Goal: Information Seeking & Learning: Learn about a topic

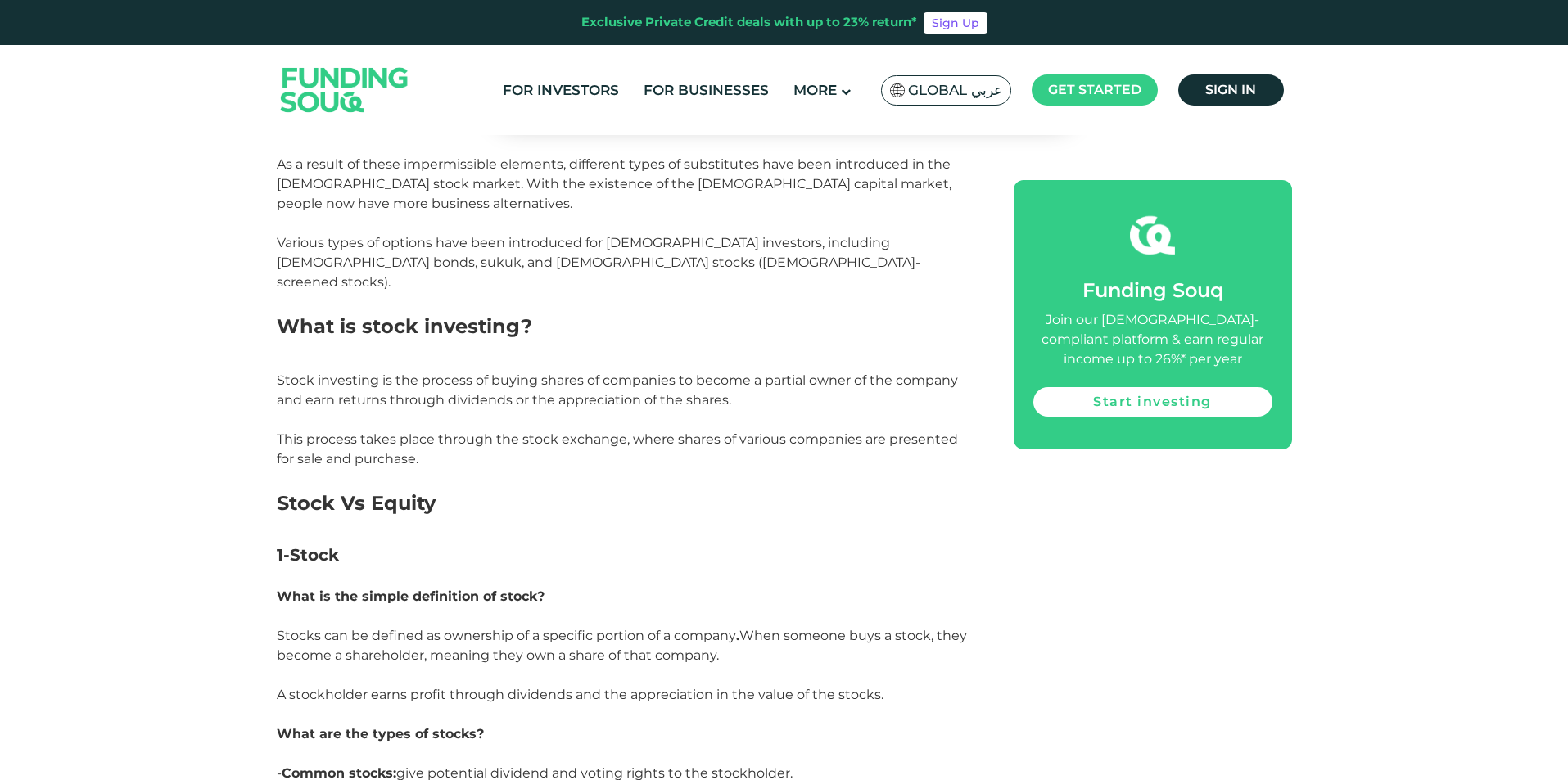
scroll to position [1228, 0]
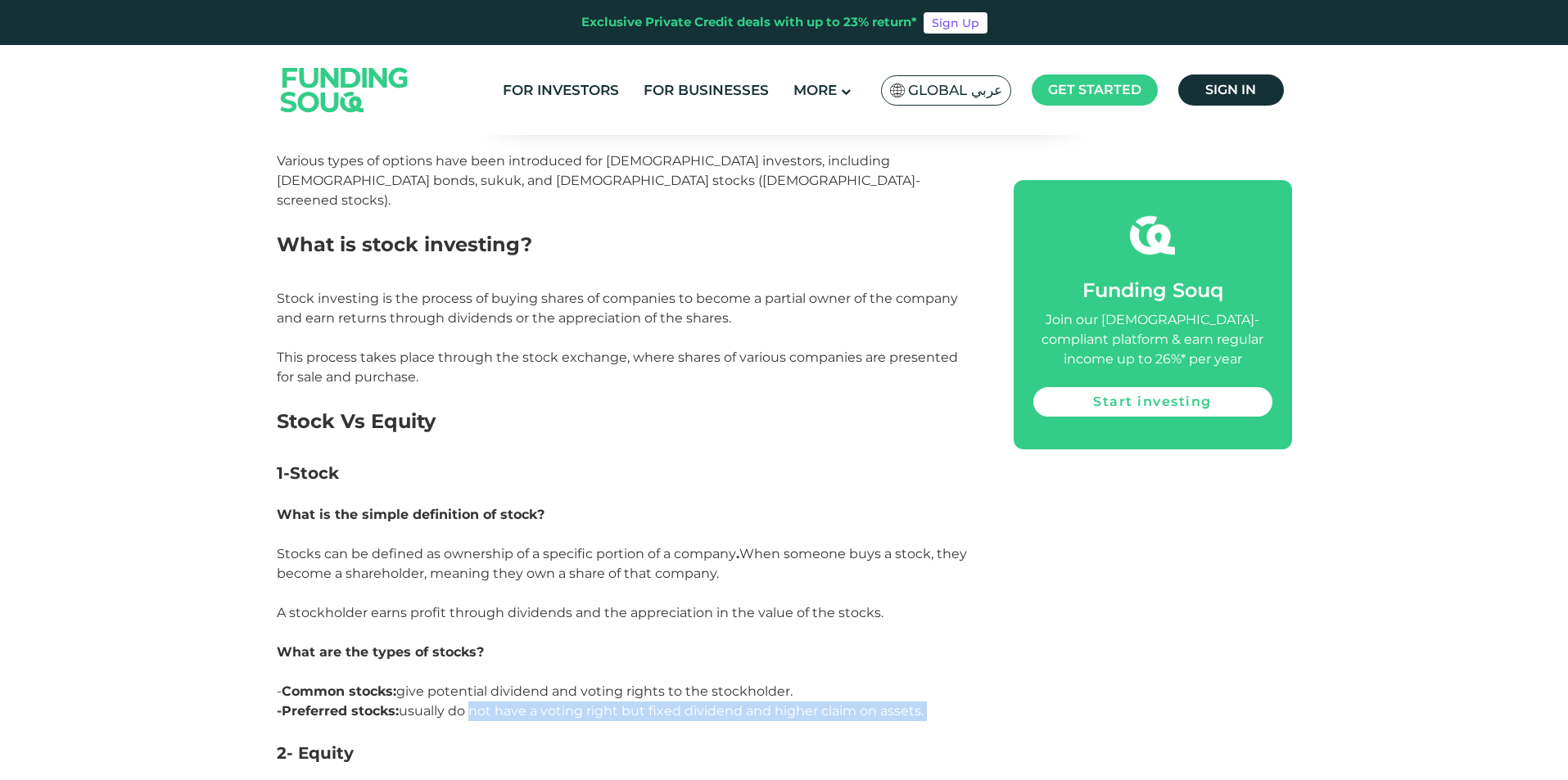
drag, startPoint x: 501, startPoint y: 609, endPoint x: 676, endPoint y: 614, distance: 175.1
click at [676, 702] on p "-Preferred stocks: usually do not have a voting right but fixed dividend and hi…" at bounding box center [626, 721] width 700 height 40
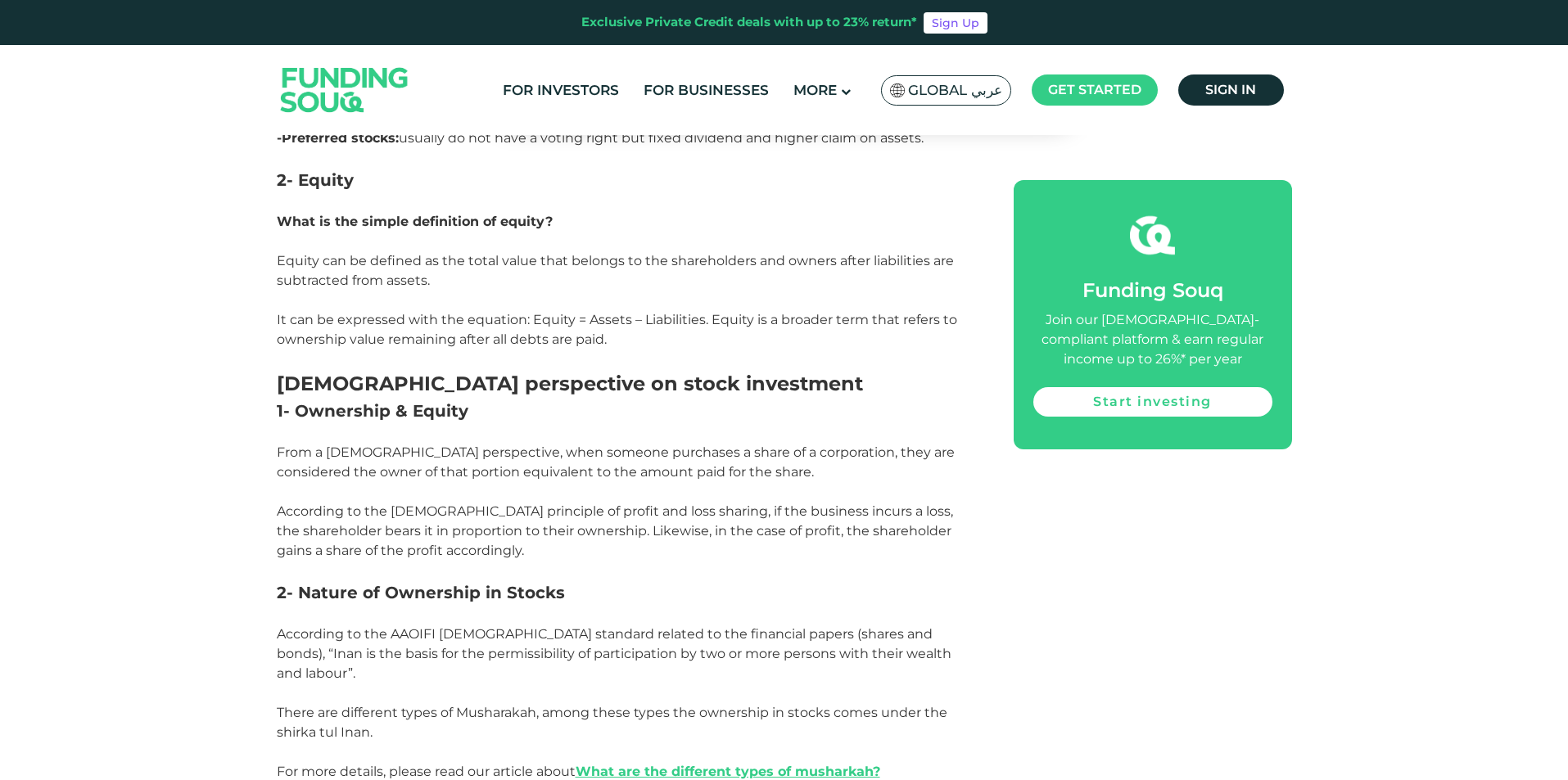
scroll to position [1883, 0]
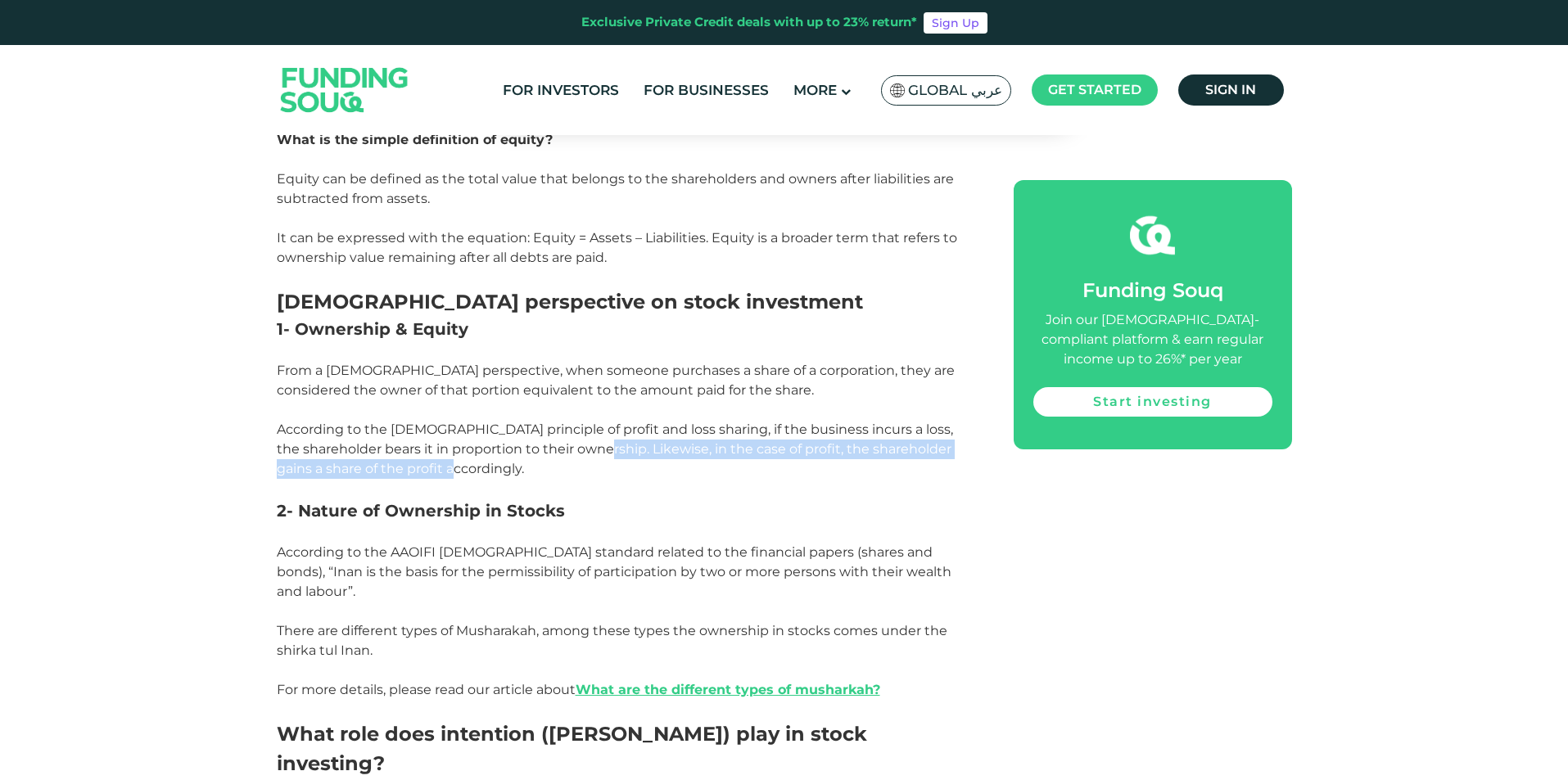
drag, startPoint x: 585, startPoint y: 347, endPoint x: 682, endPoint y: 352, distance: 97.1
click at [682, 420] on p "According to the Islamic principle of profit and loss sharing, if the business …" at bounding box center [626, 450] width 700 height 59
click at [683, 420] on p "According to the Islamic principle of profit and loss sharing, if the business …" at bounding box center [626, 450] width 700 height 59
click at [556, 501] on span "2- Nature of Ownership in Stocks" at bounding box center [420, 510] width 289 height 19
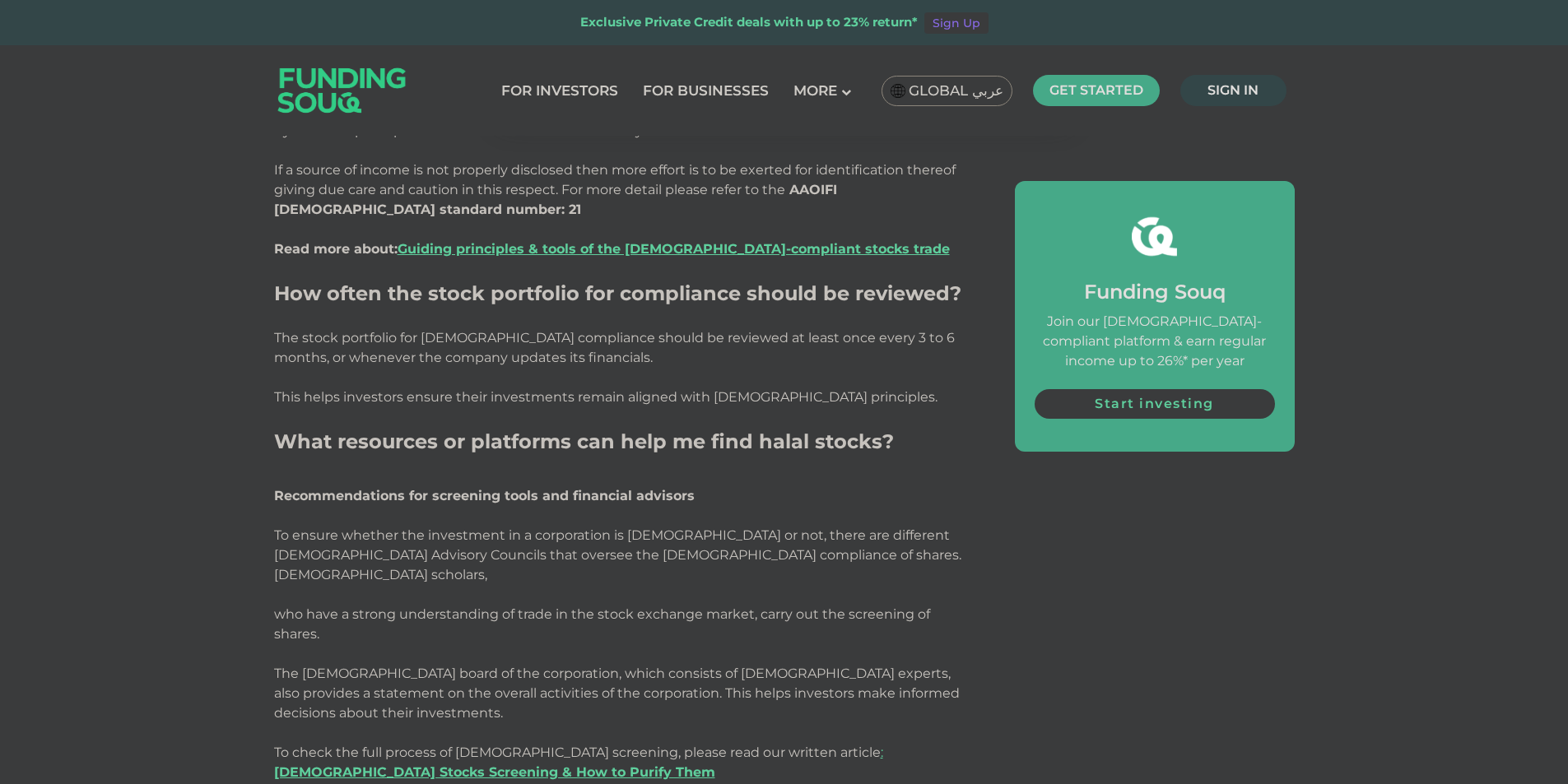
scroll to position [3209, 0]
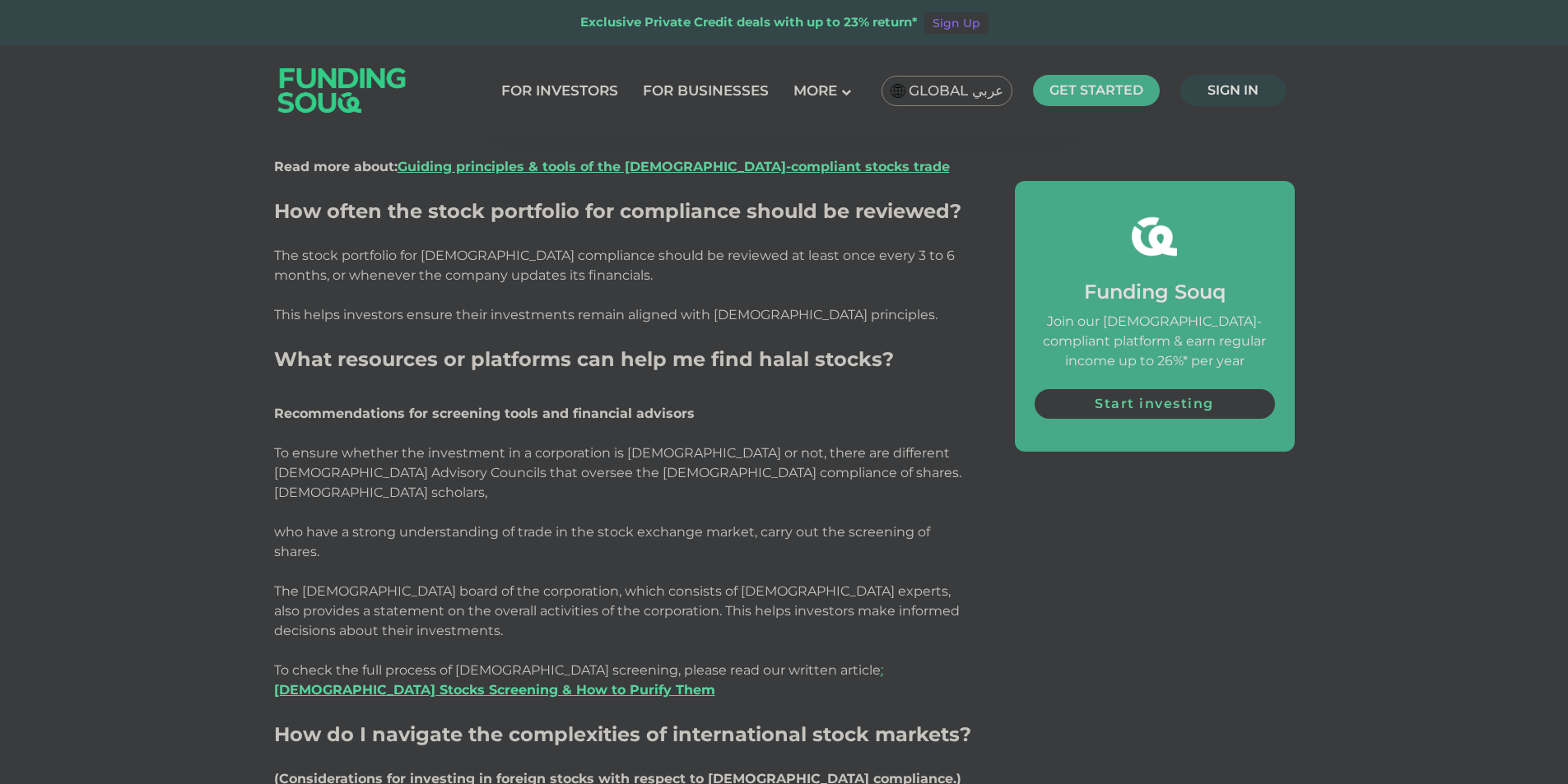
drag, startPoint x: 433, startPoint y: 574, endPoint x: 484, endPoint y: 574, distance: 51.0
drag, startPoint x: 424, startPoint y: 601, endPoint x: 652, endPoint y: 604, distance: 228.0
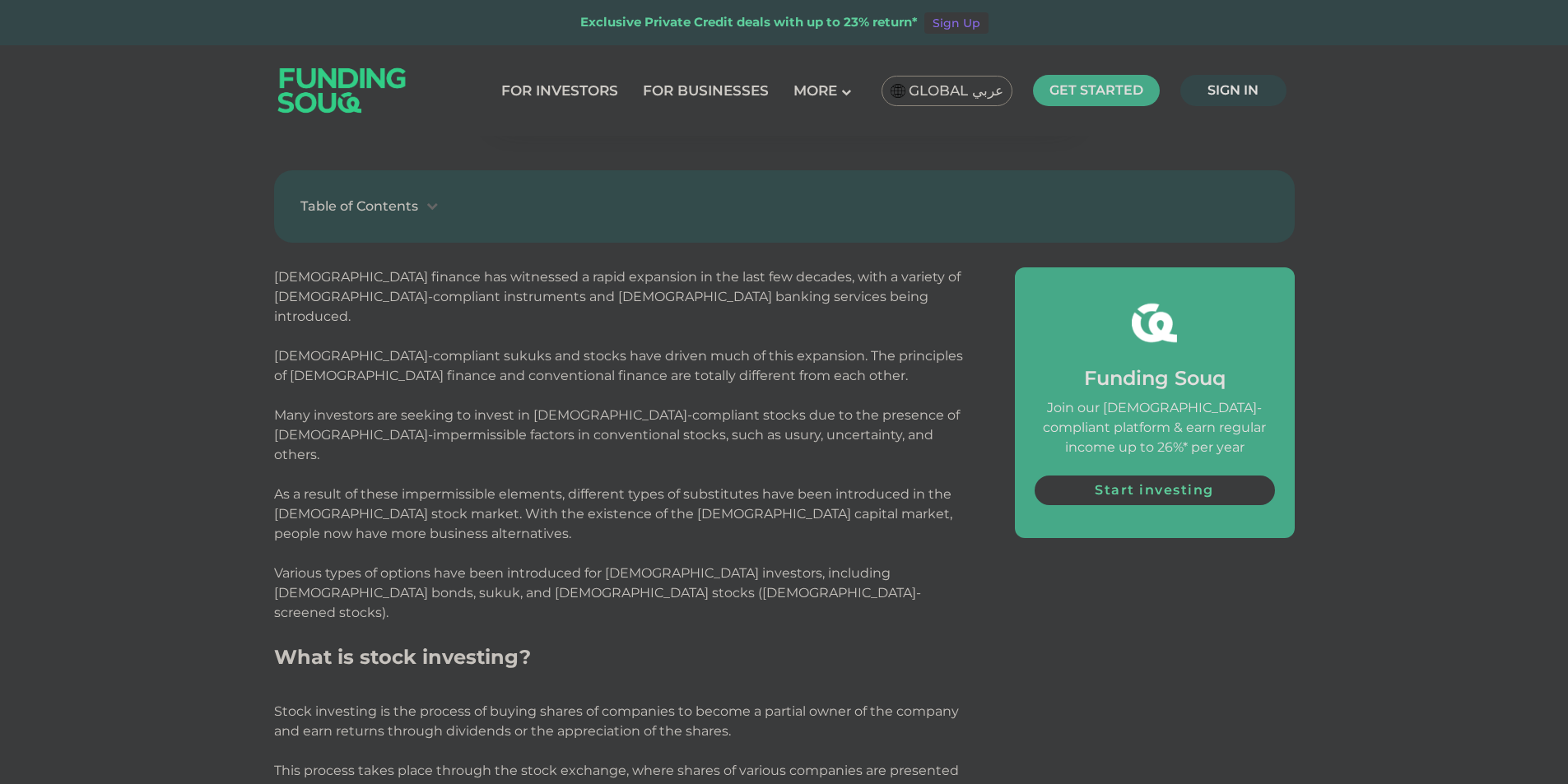
scroll to position [494, 0]
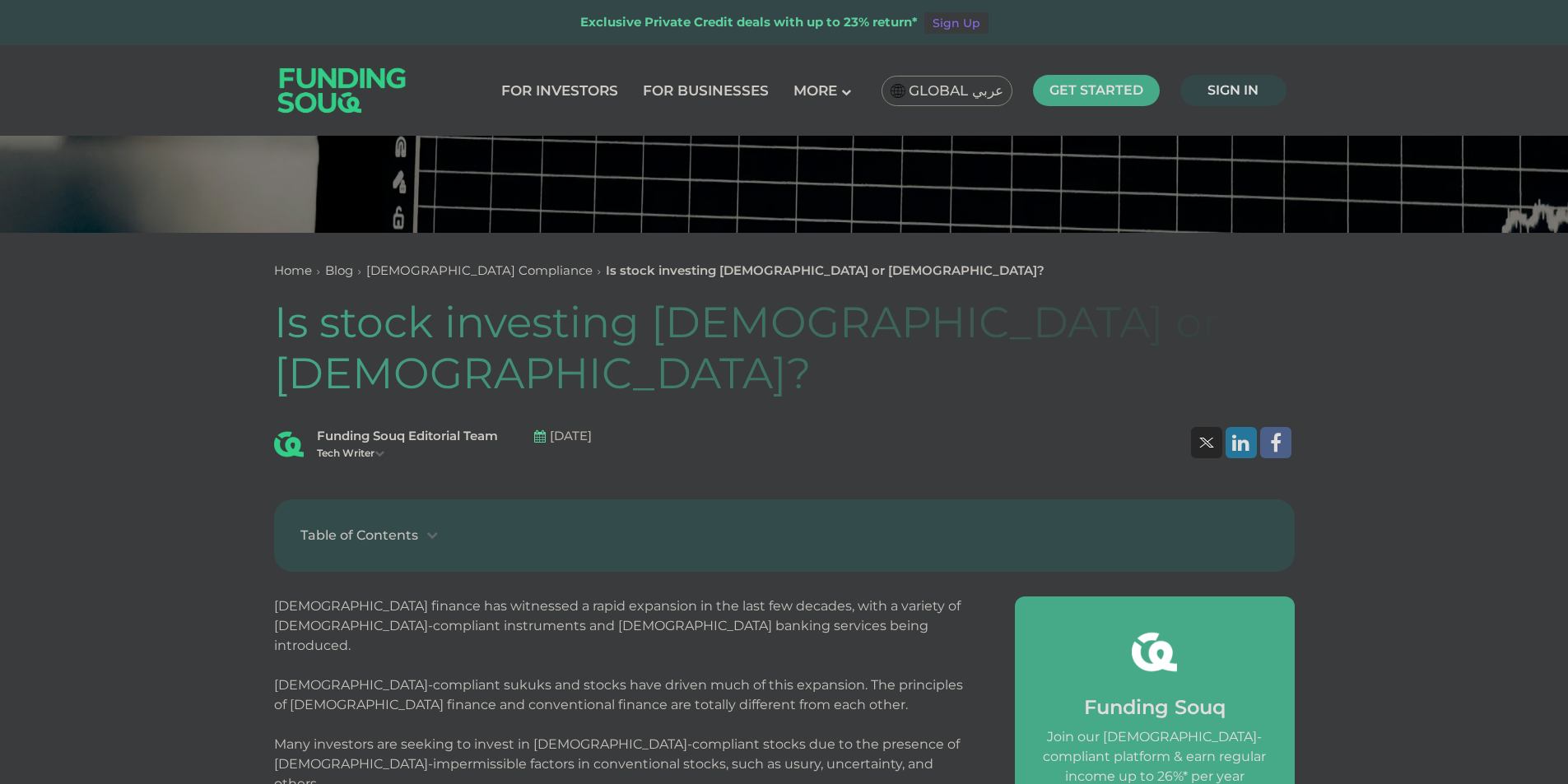
click at [408, 525] on div "Table of Contents" at bounding box center [359, 535] width 118 height 19
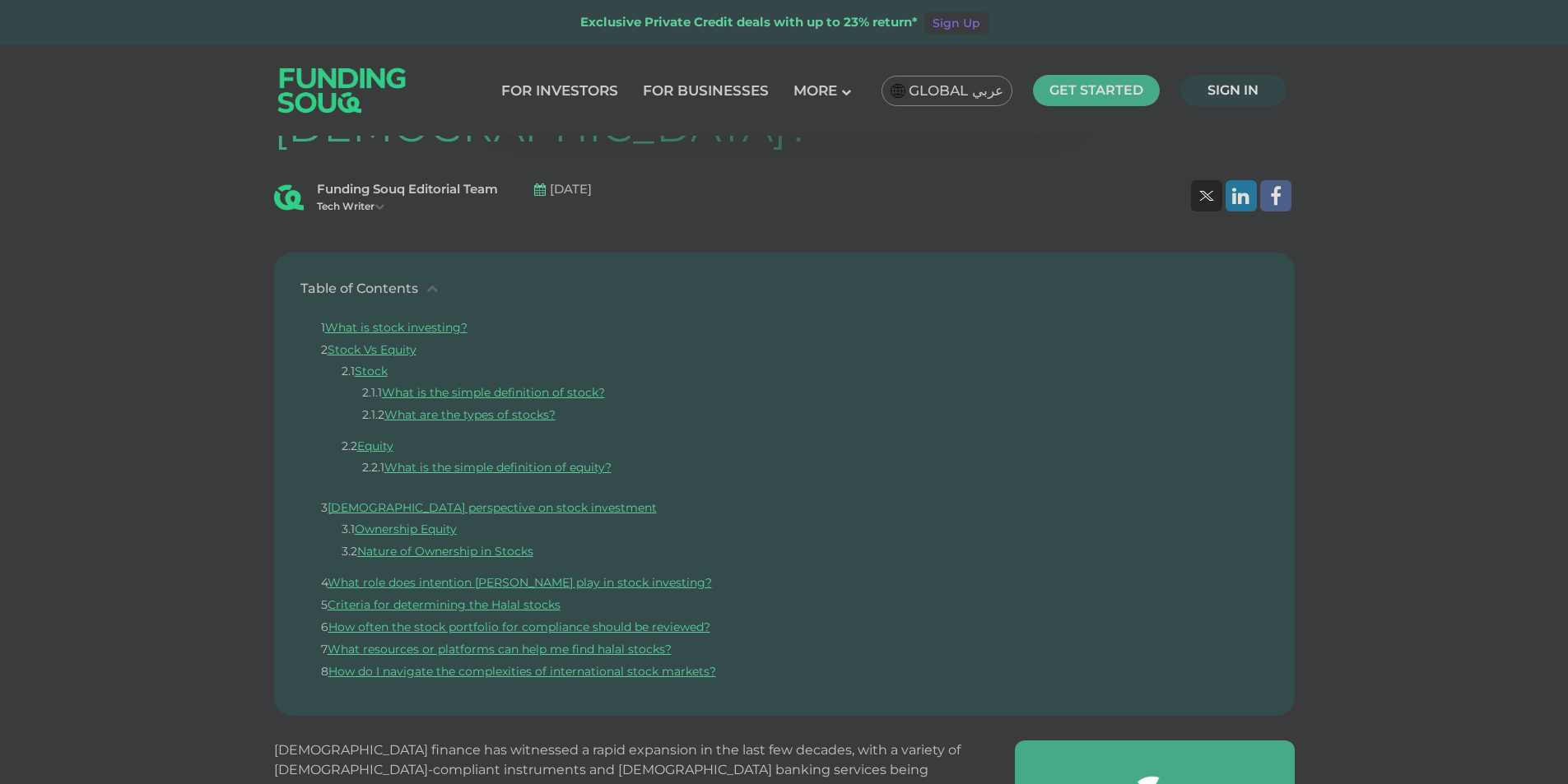
scroll to position [823, 0]
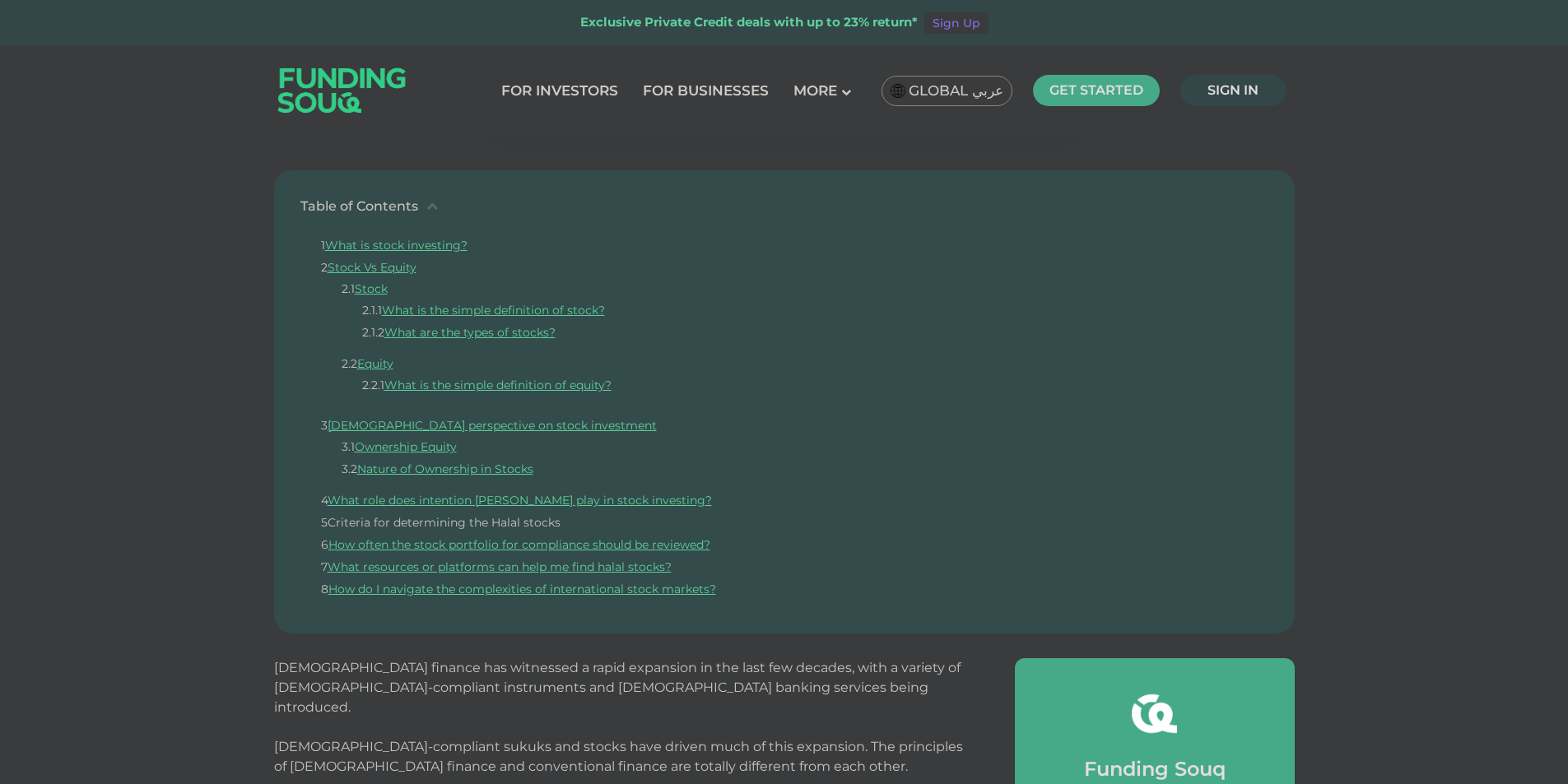
click at [525, 515] on link "Criteria for determining the Halal stocks" at bounding box center [443, 523] width 233 height 15
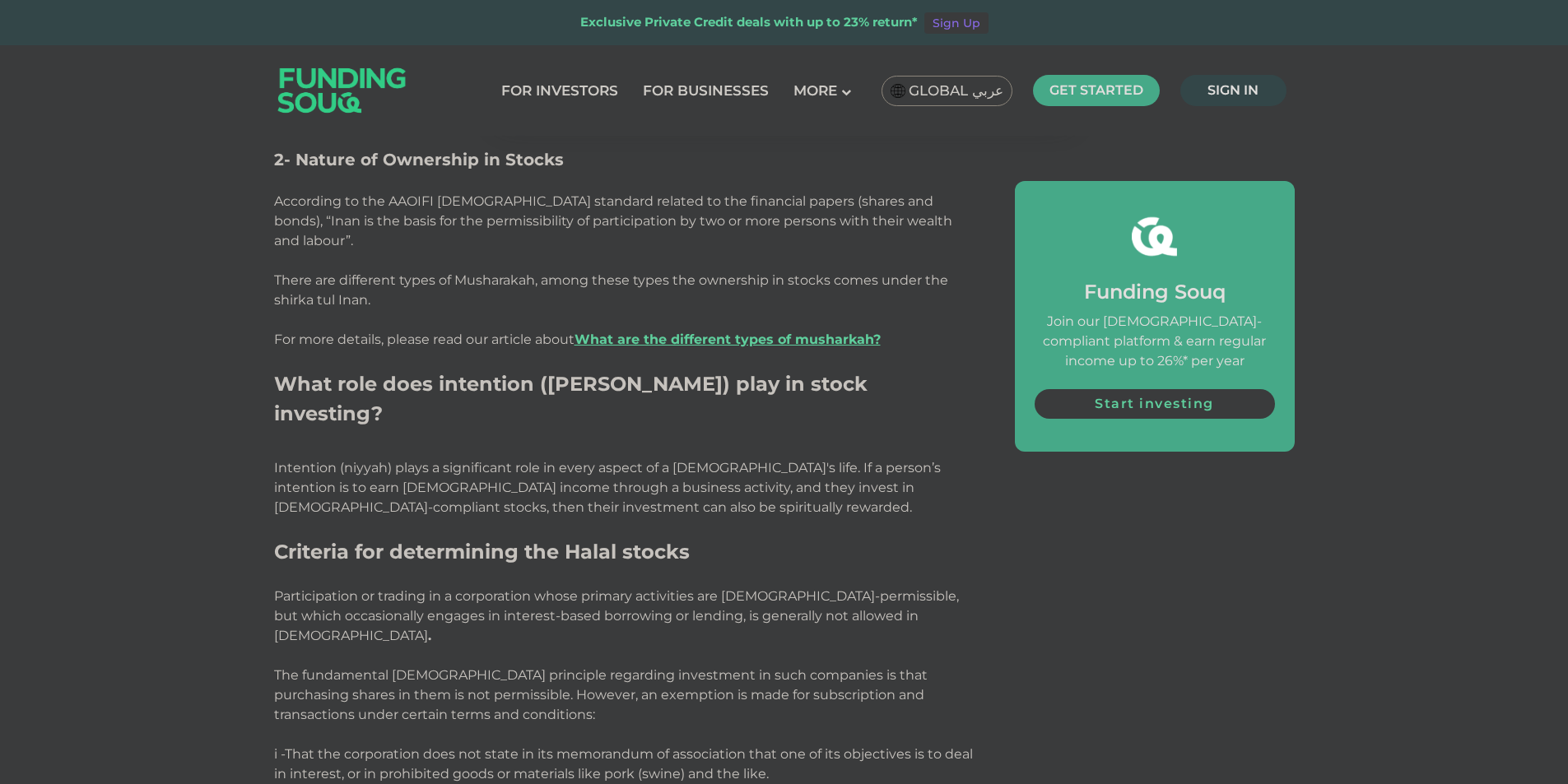
scroll to position [2802, 0]
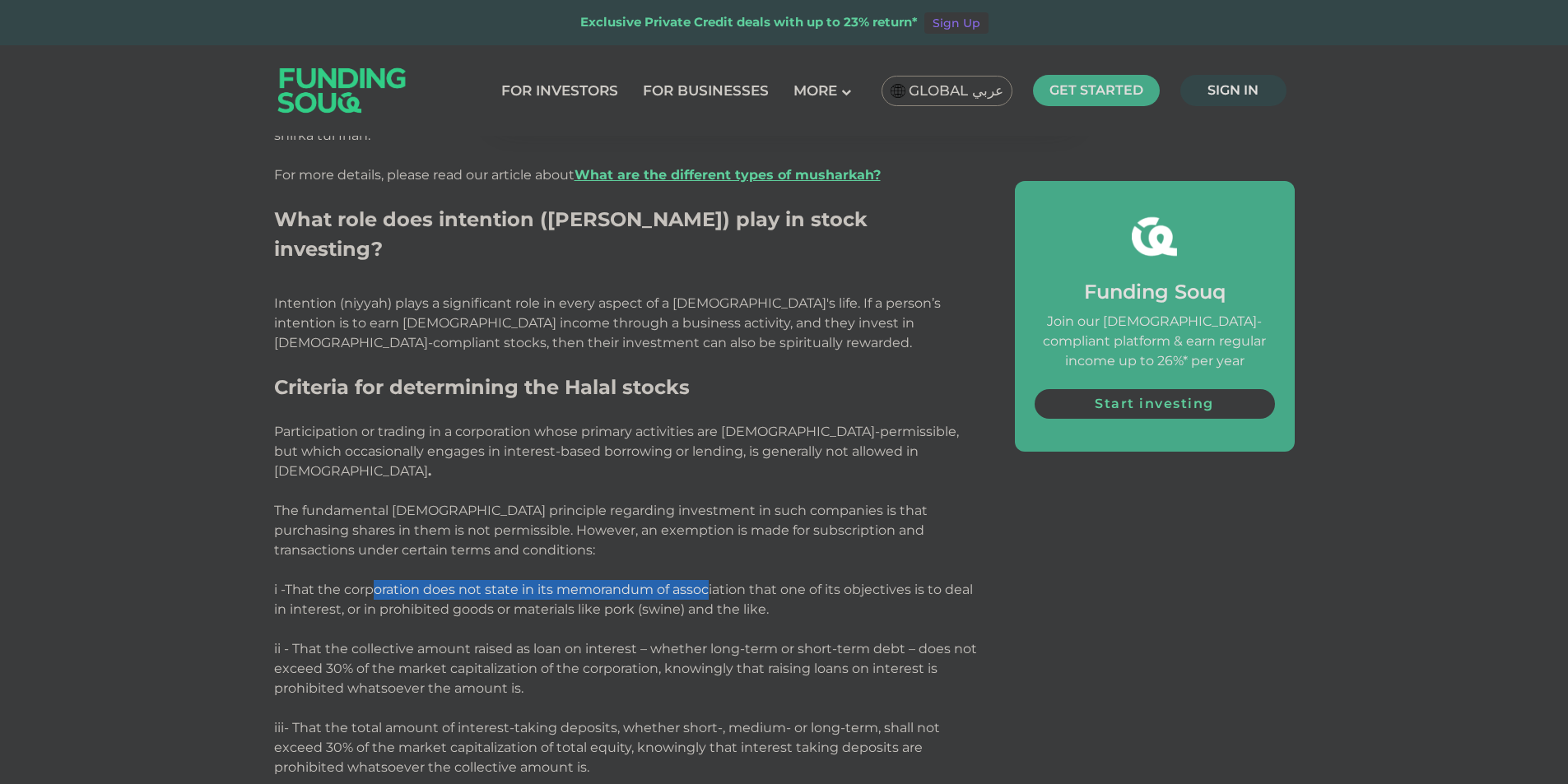
drag, startPoint x: 383, startPoint y: 415, endPoint x: 709, endPoint y: 414, distance: 326.0
click at [709, 582] on span "i -That the corporation does not state in its memorandum of association that on…" at bounding box center [624, 600] width 699 height 35
click at [641, 582] on span "i -That the corporation does not state in its memorandum of association that on…" at bounding box center [624, 600] width 699 height 35
drag, startPoint x: 348, startPoint y: 429, endPoint x: 373, endPoint y: 428, distance: 25.0
click at [357, 582] on span "i -That the corporation does not state in its memorandum of association that on…" at bounding box center [624, 600] width 699 height 35
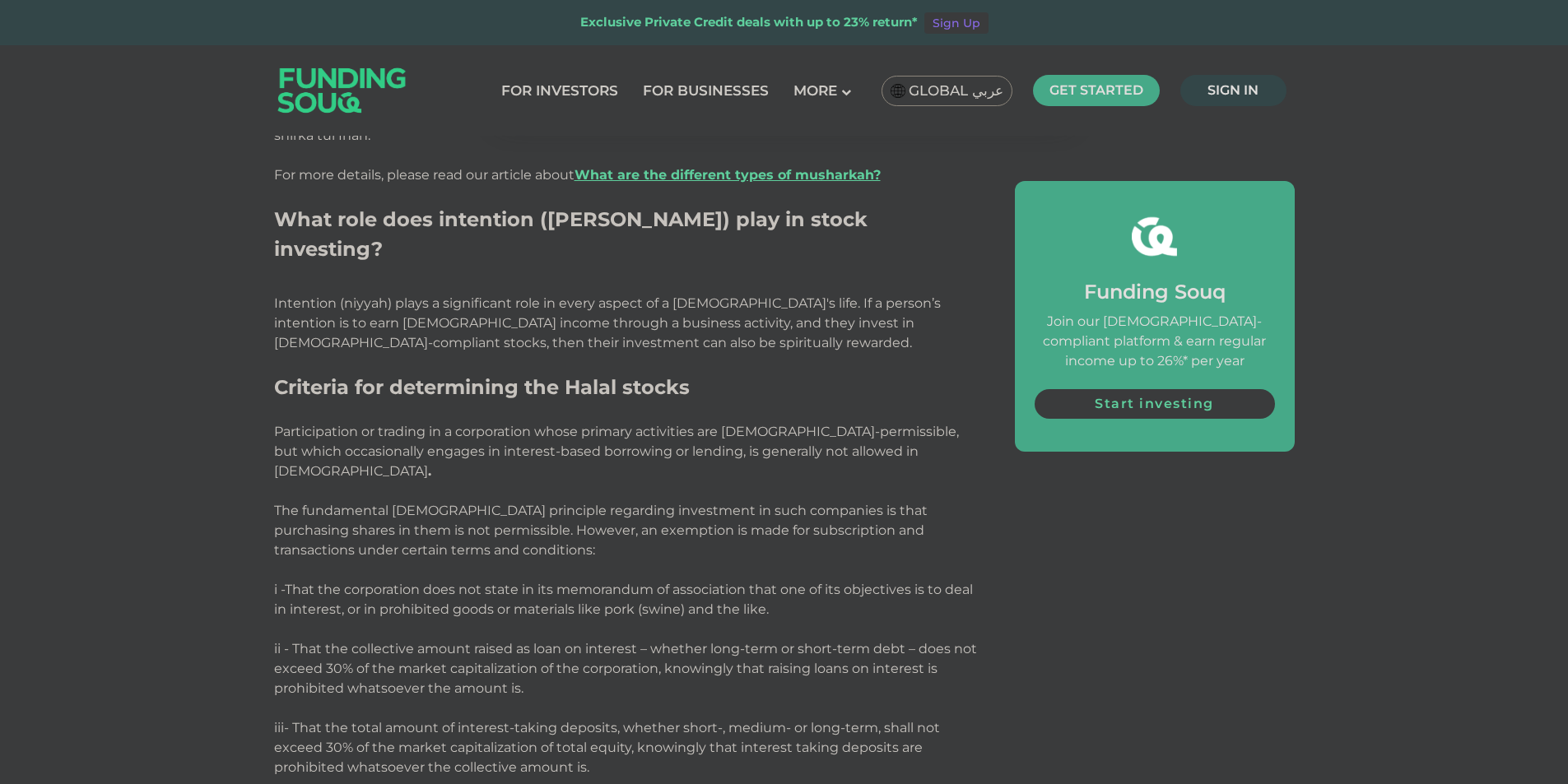
drag, startPoint x: 426, startPoint y: 434, endPoint x: 454, endPoint y: 440, distance: 28.6
click at [429, 582] on span "i -That the corporation does not state in its memorandum of association that on…" at bounding box center [624, 600] width 699 height 35
click at [556, 582] on span "i -That the corporation does not state in its memorandum of association that on…" at bounding box center [624, 600] width 699 height 35
drag, startPoint x: 663, startPoint y: 432, endPoint x: 689, endPoint y: 434, distance: 26.1
click at [689, 582] on span "i -That the corporation does not state in its memorandum of association that on…" at bounding box center [624, 600] width 699 height 35
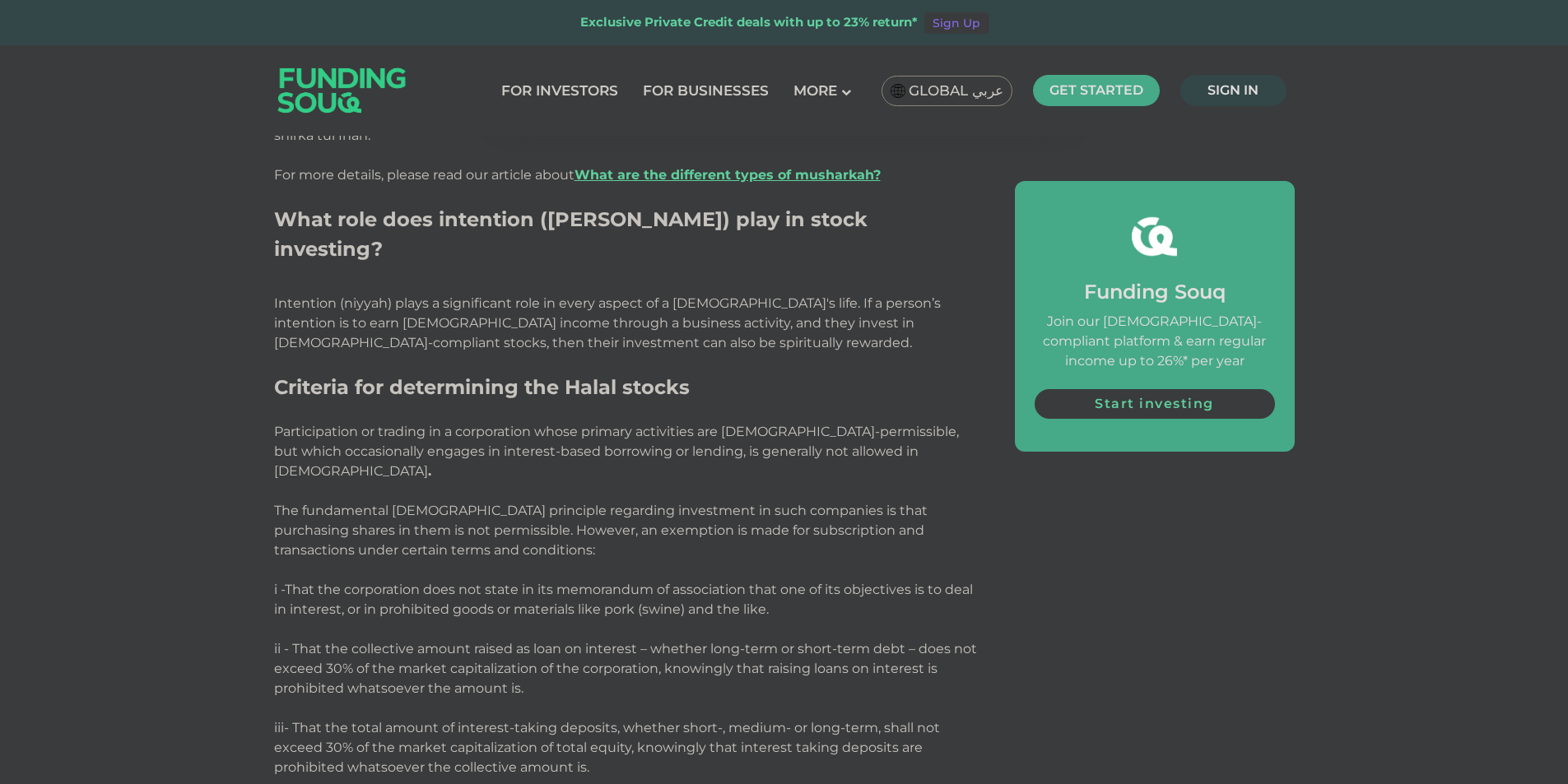
click at [724, 580] on p "i -That the corporation does not state in its memorandum of association that on…" at bounding box center [626, 610] width 703 height 59
drag, startPoint x: 436, startPoint y: 465, endPoint x: 539, endPoint y: 468, distance: 103.0
click at [539, 641] on span "ii - That the collective amount raised as loan on interest – whether long-term …" at bounding box center [626, 668] width 702 height 55
click at [590, 641] on span "ii - That the collective amount raised as loan on interest – whether long-term …" at bounding box center [626, 668] width 702 height 55
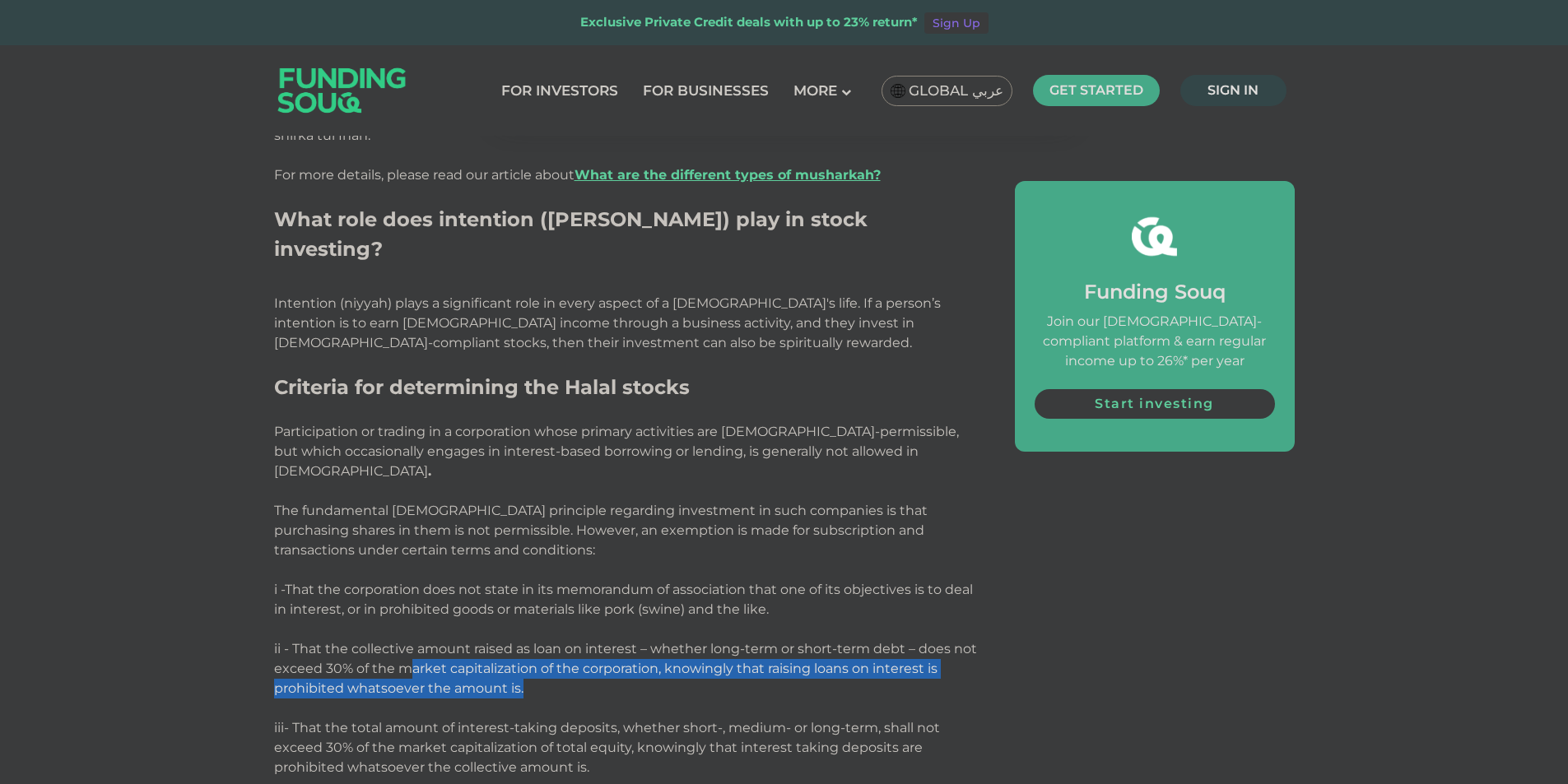
drag, startPoint x: 414, startPoint y: 488, endPoint x: 663, endPoint y: 499, distance: 249.2
click at [661, 639] on p "ii - That the collective amount raised as loan on interest – whether long-term …" at bounding box center [626, 678] width 703 height 79
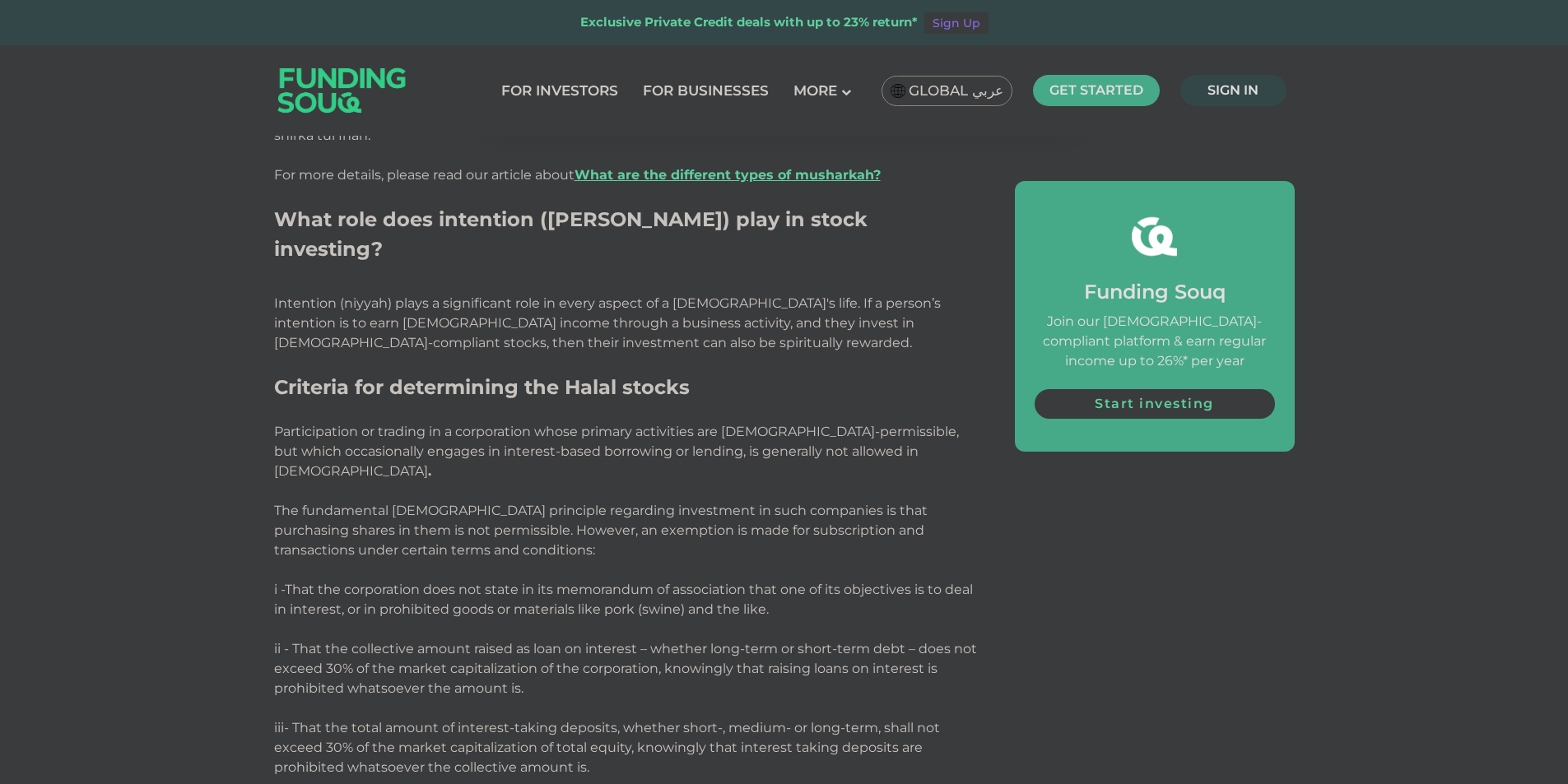
click at [681, 641] on span "ii - That the collective amount raised as loan on interest – whether long-term …" at bounding box center [626, 668] width 702 height 55
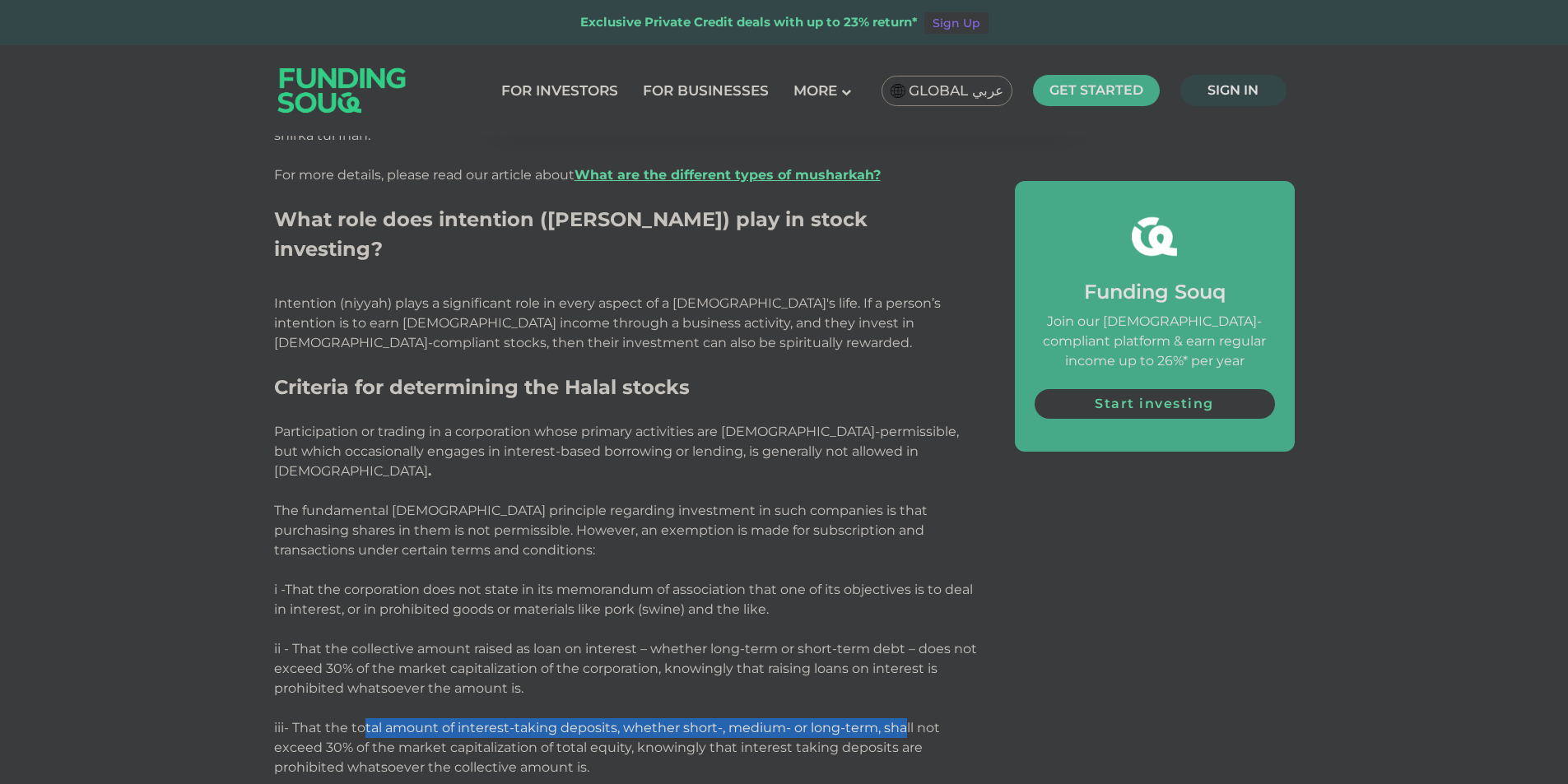
drag, startPoint x: 362, startPoint y: 540, endPoint x: 856, endPoint y: 558, distance: 494.3
click at [900, 718] on p "iii- That the total amount of interest-taking deposits, whether short-, medium-…" at bounding box center [626, 748] width 703 height 59
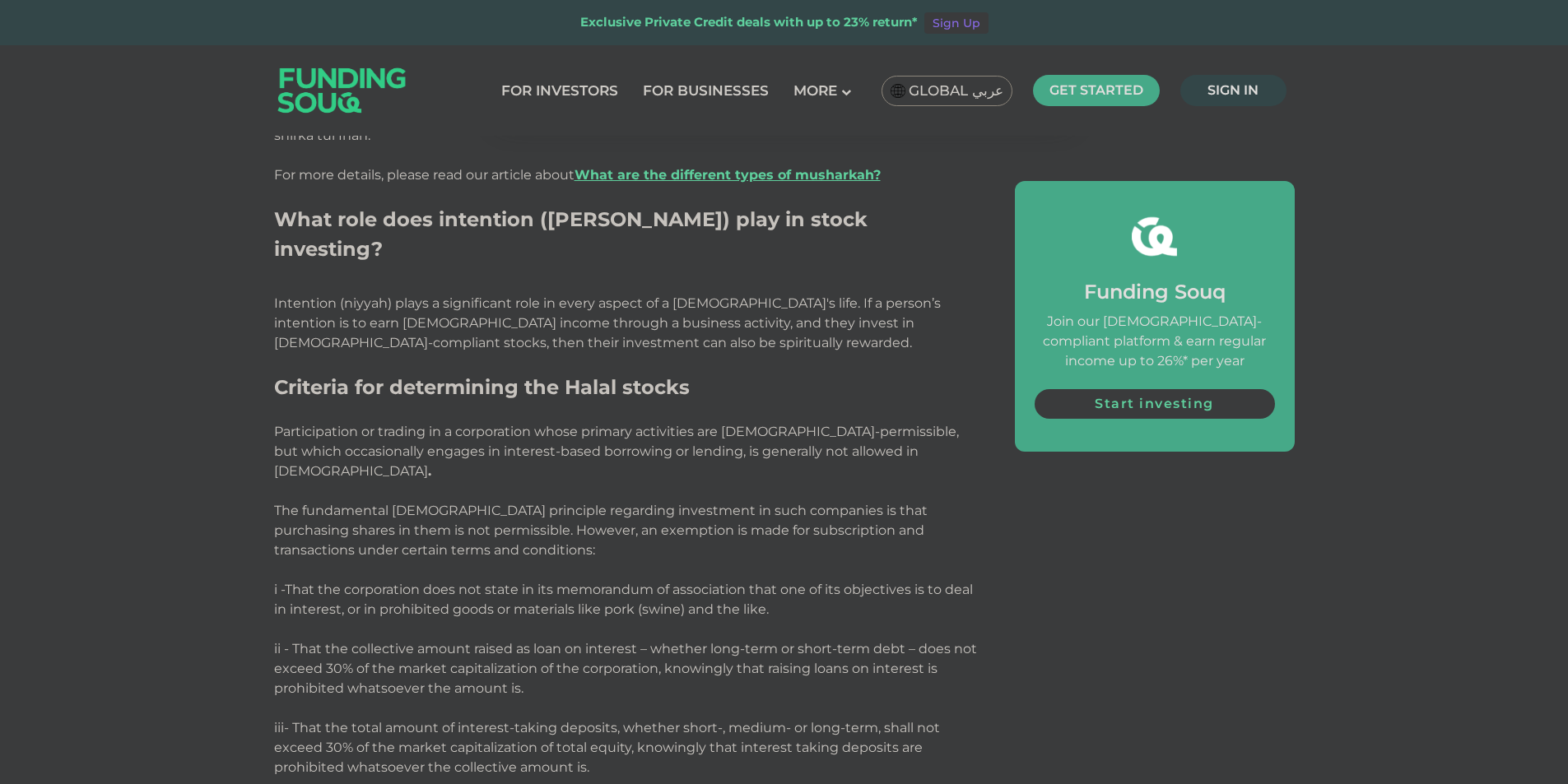
click at [457, 720] on span "iii- That the total amount of interest-taking deposits, whether short-, medium-…" at bounding box center [607, 747] width 665 height 55
drag, startPoint x: 473, startPoint y: 562, endPoint x: 549, endPoint y: 565, distance: 76.1
click at [549, 720] on span "iii- That the total amount of interest-taking deposits, whether short-, medium-…" at bounding box center [607, 747] width 665 height 55
drag, startPoint x: 424, startPoint y: 626, endPoint x: 537, endPoint y: 624, distance: 113.0
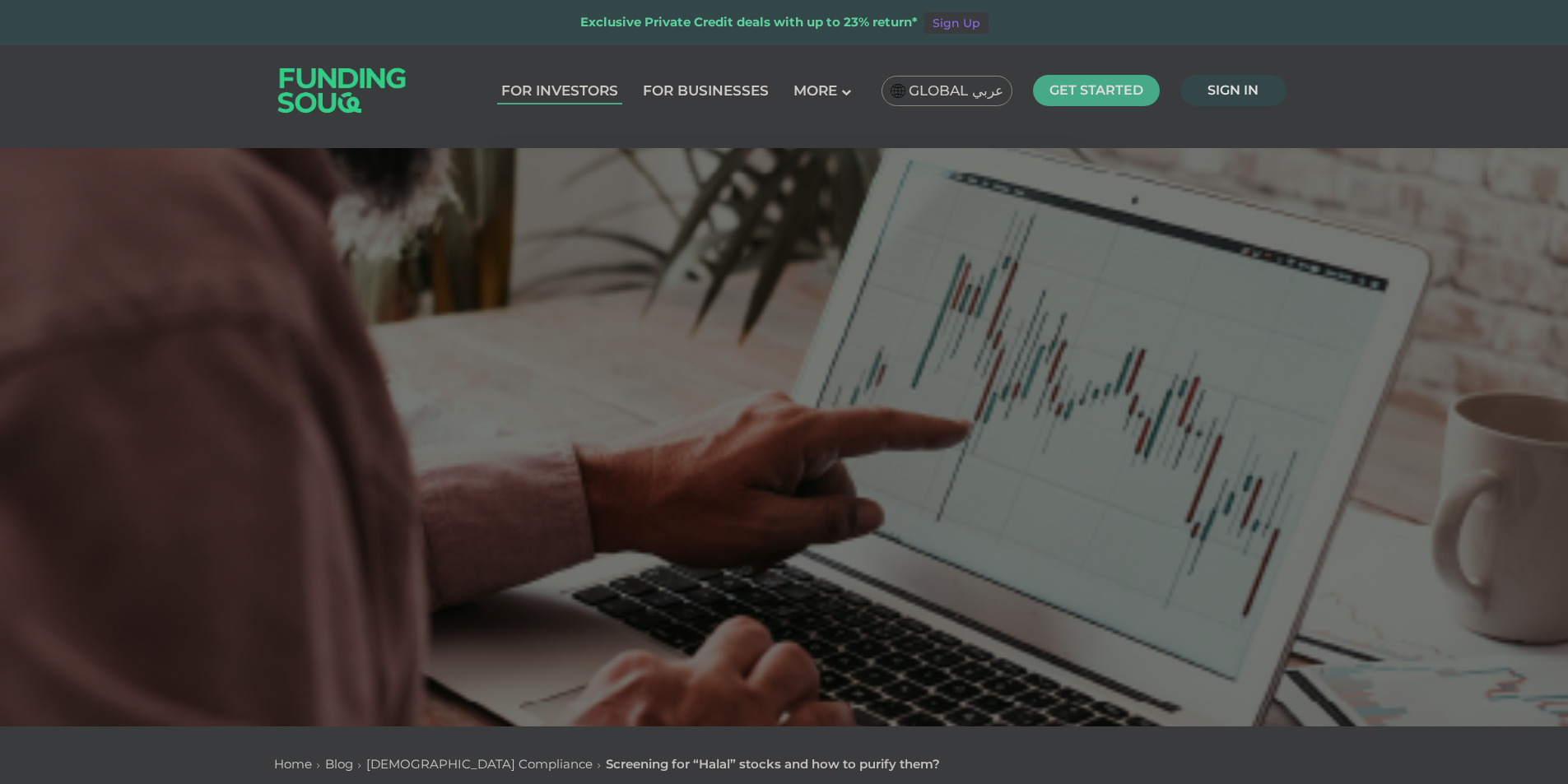
click at [594, 88] on link "For Investors" at bounding box center [559, 90] width 125 height 27
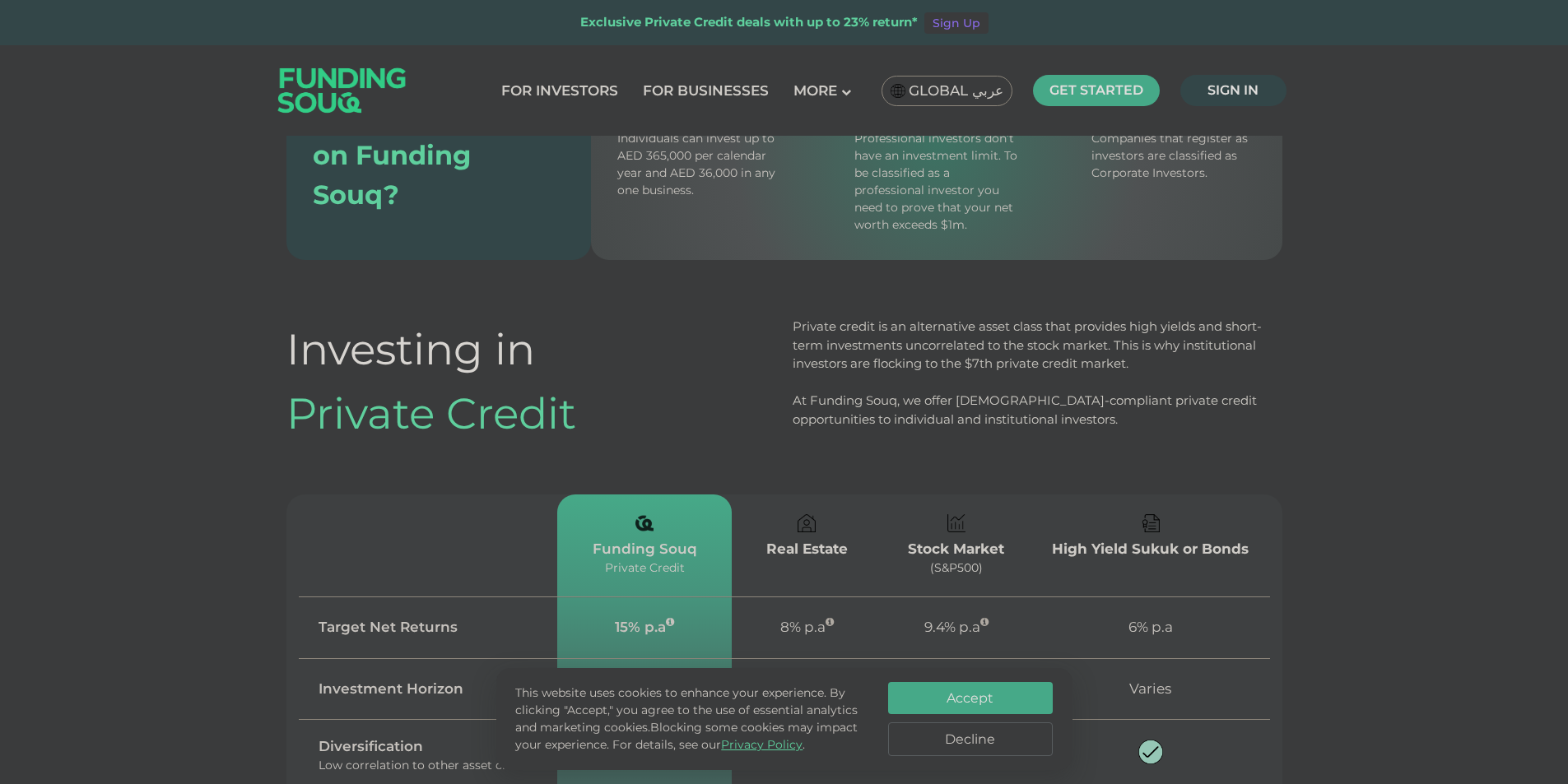
scroll to position [1399, 0]
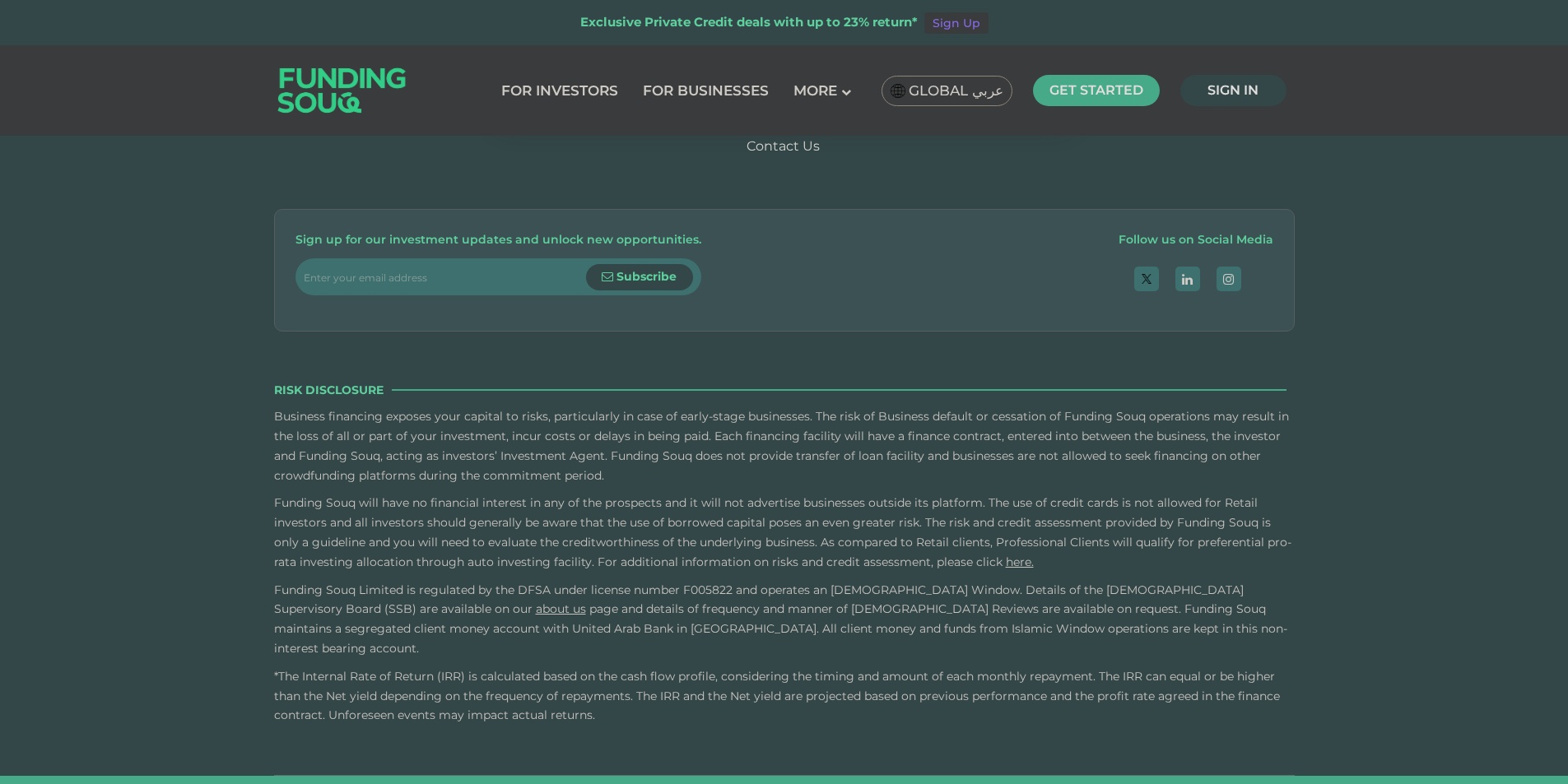
drag, startPoint x: 1060, startPoint y: 539, endPoint x: 1035, endPoint y: 753, distance: 215.5
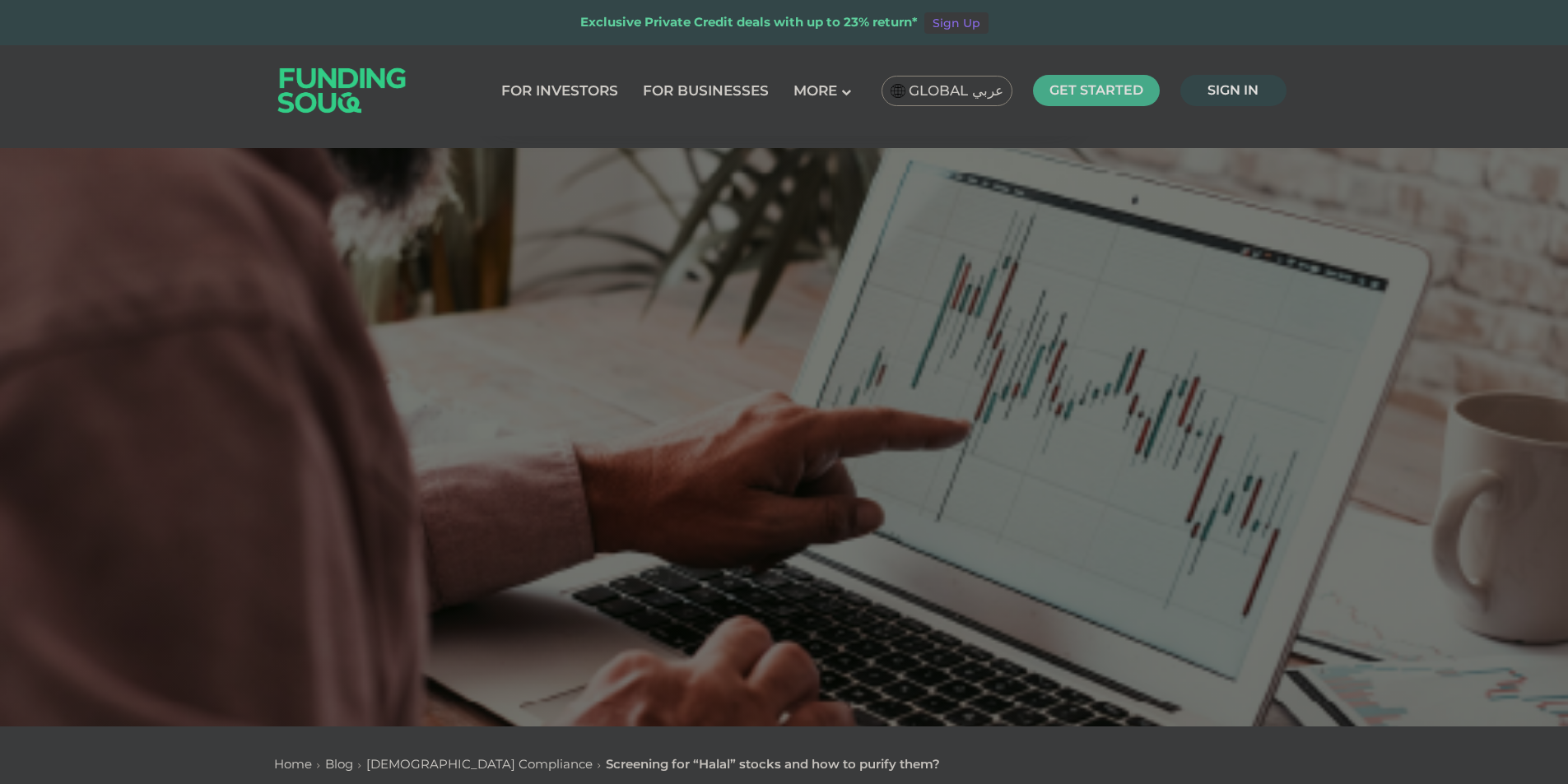
drag, startPoint x: 989, startPoint y: 537, endPoint x: 951, endPoint y: 360, distance: 181.0
